Goal: Task Accomplishment & Management: Use online tool/utility

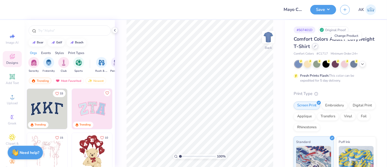
click at [317, 46] on icon at bounding box center [315, 46] width 3 height 3
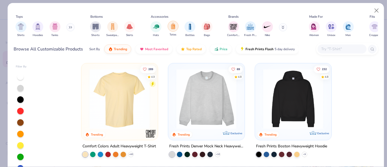
click at [172, 27] on img "filter for Totes" at bounding box center [173, 26] width 6 height 6
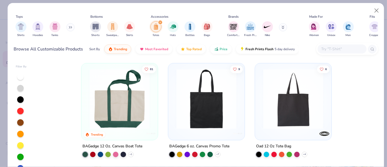
click at [212, 116] on img at bounding box center [207, 99] width 66 height 60
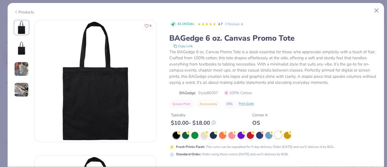
click at [279, 134] on div at bounding box center [278, 134] width 7 height 7
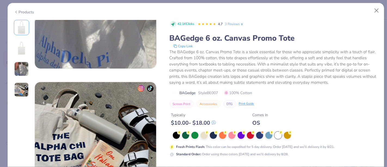
scroll to position [363, 0]
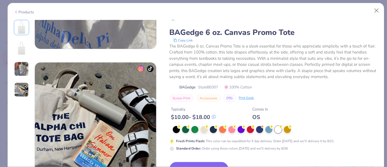
click at [195, 162] on button "Switch to This" at bounding box center [199, 169] width 59 height 14
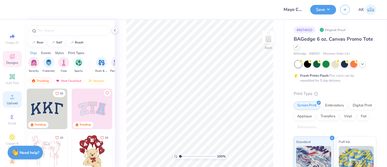
click at [9, 95] on icon at bounding box center [12, 96] width 7 height 7
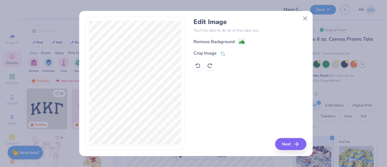
click at [241, 42] on image at bounding box center [242, 42] width 6 height 6
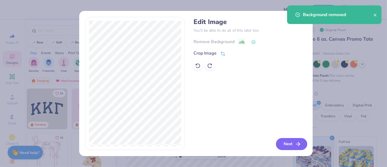
click at [295, 145] on icon "button" at bounding box center [298, 144] width 7 height 7
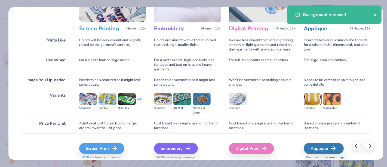
scroll to position [77, 0]
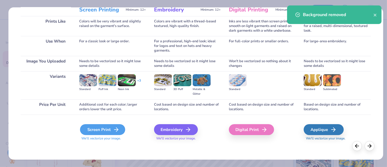
click at [107, 127] on div "Screen Print" at bounding box center [102, 129] width 45 height 11
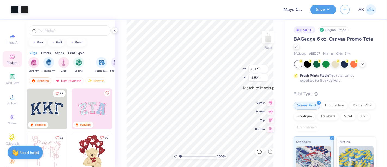
type input "8.12"
type input "1.52"
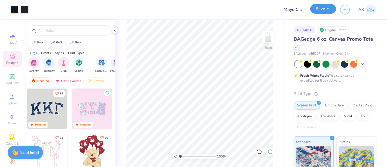
click at [325, 8] on button "Save" at bounding box center [324, 9] width 26 height 10
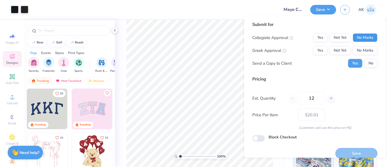
click at [357, 35] on button "No Marks" at bounding box center [365, 37] width 25 height 9
click at [363, 56] on div "Collegiate Approval Yes Not Yet No Marks Greek Approval Yes Not Yet No Marks Se…" at bounding box center [315, 50] width 125 height 34
click at [362, 50] on button "No Marks" at bounding box center [365, 50] width 25 height 9
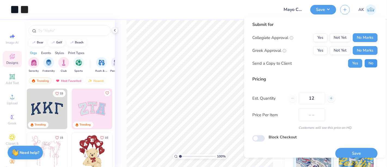
click at [367, 63] on button "No" at bounding box center [371, 63] width 13 height 9
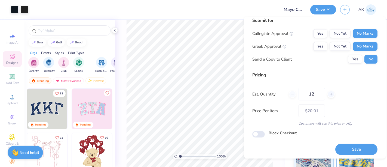
scroll to position [6, 0]
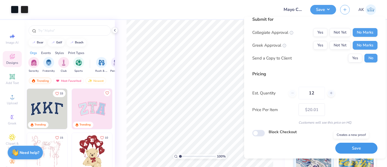
click at [355, 148] on button "Save" at bounding box center [357, 147] width 42 height 11
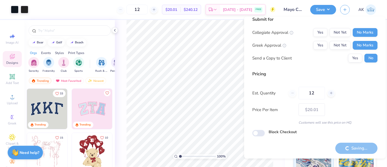
type input "– –"
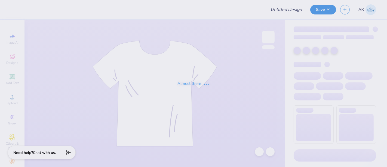
type input "Mayo Clinic"
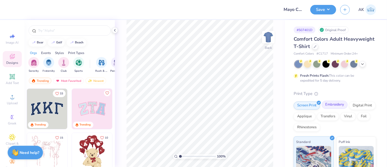
click at [335, 105] on div "Embroidery" at bounding box center [335, 105] width 26 height 8
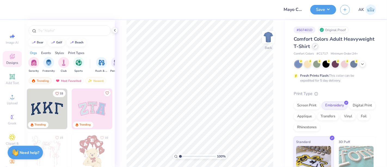
click at [317, 46] on icon at bounding box center [315, 46] width 3 height 3
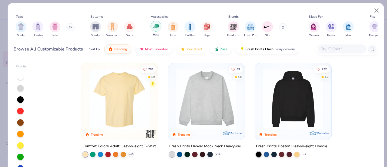
click at [158, 27] on img "filter for Hats" at bounding box center [156, 26] width 6 height 6
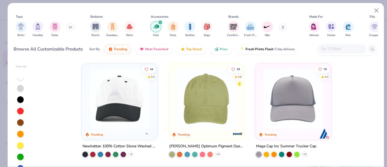
click at [130, 107] on img at bounding box center [120, 99] width 66 height 60
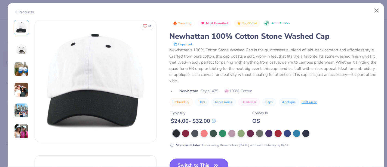
scroll to position [30, 0]
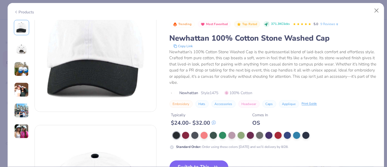
click at [198, 158] on div "Trending Most Favorited Top Rated 371.3K Clicks 5.0 9 Reviews Newhattan 100% Co…" at bounding box center [274, 127] width 209 height 214
click at [197, 161] on button "Switch to This" at bounding box center [199, 167] width 59 height 14
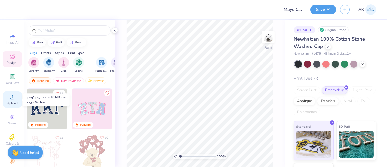
click at [12, 101] on span "Upload" at bounding box center [12, 103] width 11 height 4
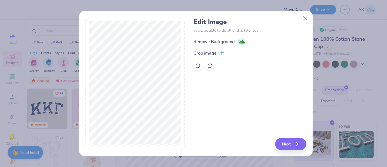
click at [242, 42] on image at bounding box center [242, 42] width 6 height 6
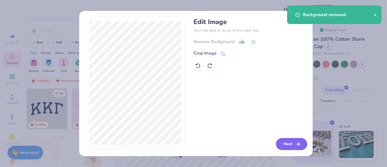
click at [294, 143] on button "Next" at bounding box center [291, 144] width 31 height 12
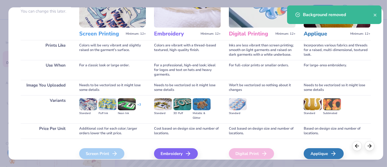
scroll to position [77, 0]
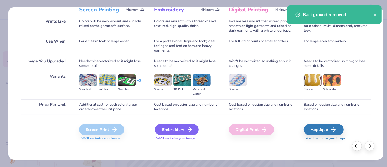
click at [183, 128] on div "Embroidery" at bounding box center [177, 129] width 44 height 11
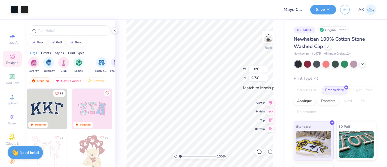
type input "3.89"
type input "0.73"
click at [271, 102] on icon at bounding box center [271, 102] width 4 height 5
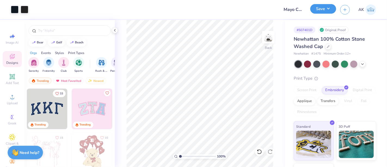
click at [321, 10] on button "Save" at bounding box center [324, 9] width 26 height 10
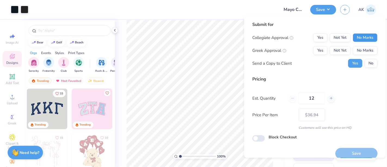
click at [357, 37] on button "No Marks" at bounding box center [365, 37] width 25 height 9
click at [361, 47] on button "No Marks" at bounding box center [365, 50] width 25 height 9
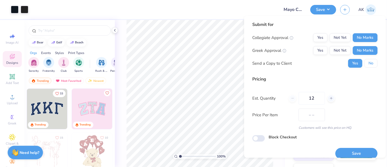
click at [368, 66] on button "No" at bounding box center [371, 63] width 13 height 9
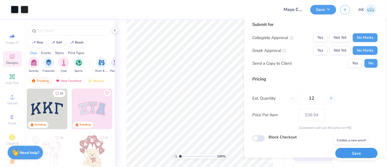
click at [353, 154] on button "Save" at bounding box center [357, 153] width 42 height 11
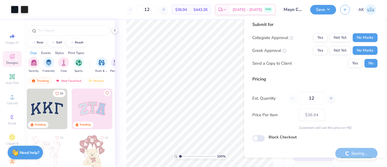
type input "– –"
